Goal: Transaction & Acquisition: Purchase product/service

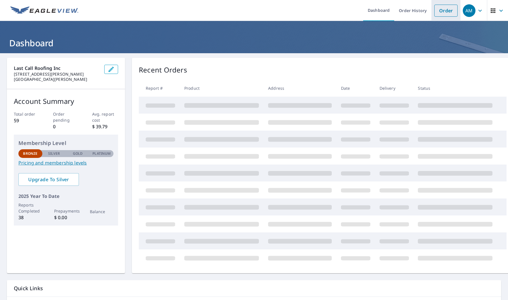
click at [443, 10] on link "Order" at bounding box center [445, 11] width 23 height 12
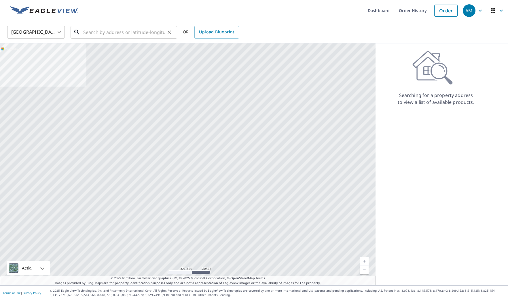
click at [100, 33] on input "text" at bounding box center [124, 32] width 82 height 16
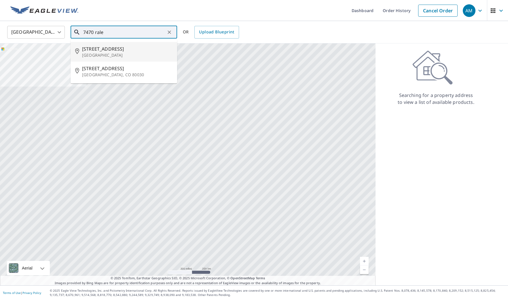
click at [114, 52] on p "[GEOGRAPHIC_DATA]" at bounding box center [127, 55] width 90 height 6
type input "[STREET_ADDRESS]"
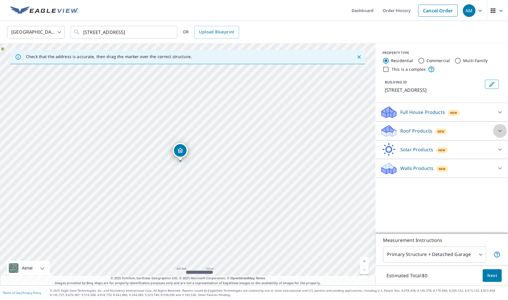
click at [501, 131] on icon at bounding box center [499, 131] width 3 height 2
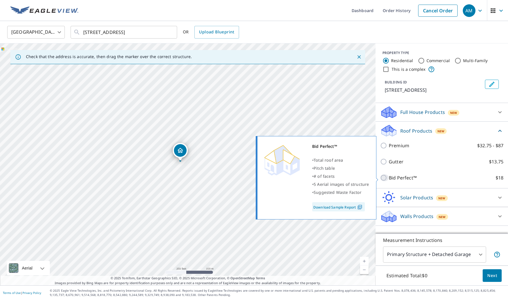
click at [383, 179] on input "Bid Perfect™ $18" at bounding box center [384, 177] width 9 height 7
checkbox input "true"
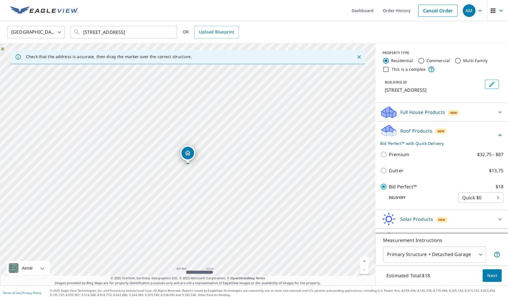
click at [491, 274] on span "Next" at bounding box center [492, 275] width 10 height 7
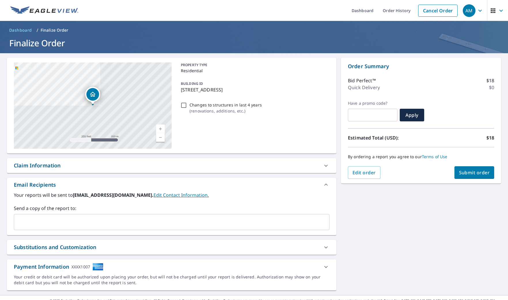
click at [471, 174] on span "Submit order" at bounding box center [474, 173] width 31 height 6
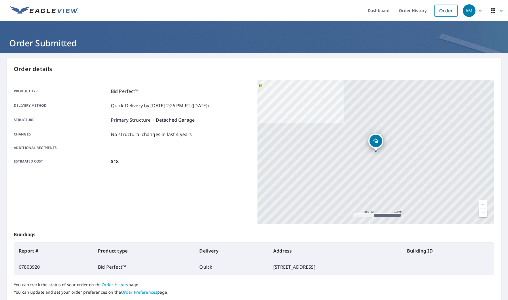
click at [479, 10] on icon "button" at bounding box center [479, 10] width 7 height 7
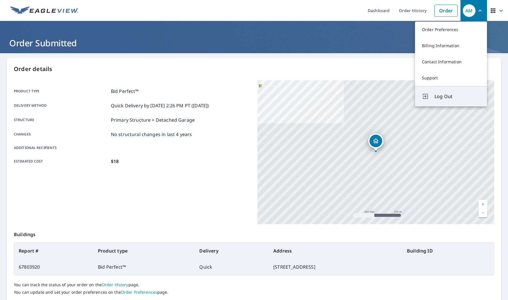
scroll to position [0, 0]
click at [439, 97] on span "Log Out" at bounding box center [456, 96] width 45 height 7
